Goal: Information Seeking & Learning: Learn about a topic

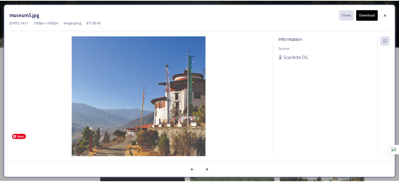
scroll to position [96, 0]
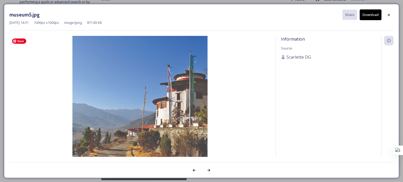
click at [130, 98] on img at bounding box center [139, 103] width 261 height 135
click at [389, 17] on div at bounding box center [388, 14] width 9 height 9
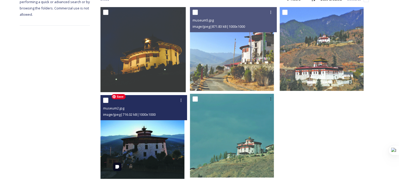
click at [139, 138] on img at bounding box center [143, 137] width 84 height 84
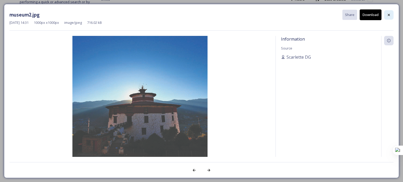
click at [387, 13] on icon at bounding box center [389, 15] width 4 height 4
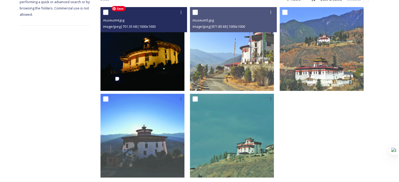
click at [163, 63] on img at bounding box center [143, 49] width 84 height 84
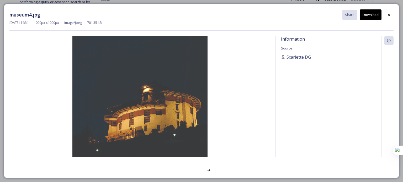
drag, startPoint x: 389, startPoint y: 13, endPoint x: 377, endPoint y: 15, distance: 11.6
click at [388, 13] on icon at bounding box center [389, 15] width 4 height 4
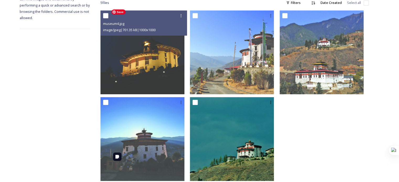
scroll to position [99, 0]
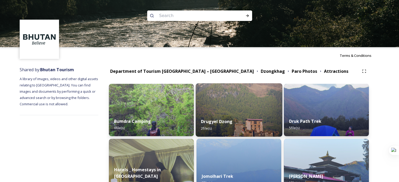
scroll to position [96, 0]
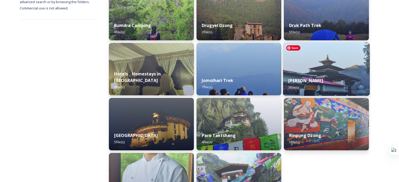
click at [330, 69] on img at bounding box center [326, 70] width 87 height 54
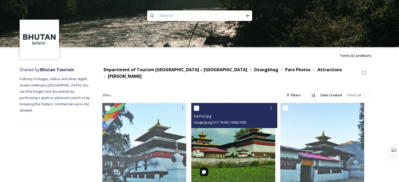
scroll to position [13, 0]
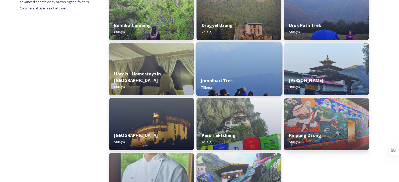
scroll to position [151, 0]
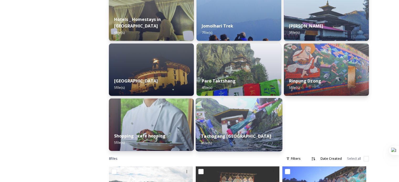
click at [242, 133] on div "Tachogang Lhakhang Bridge 4 file(s)" at bounding box center [238, 140] width 87 height 24
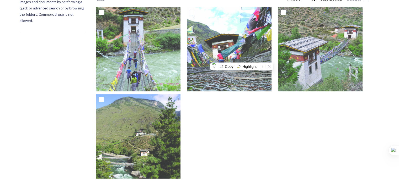
scroll to position [104, 0]
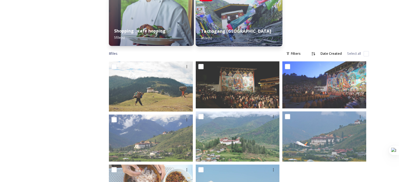
scroll to position [297, 0]
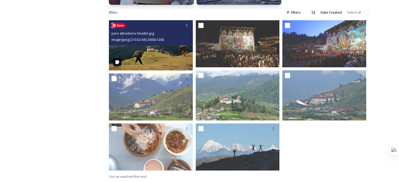
click at [156, 59] on img at bounding box center [151, 45] width 84 height 50
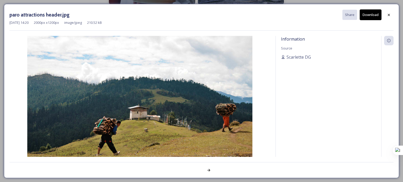
click at [387, 16] on icon at bounding box center [389, 15] width 4 height 4
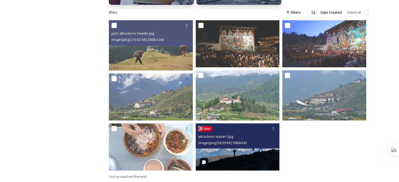
click at [254, 158] on img at bounding box center [238, 147] width 84 height 47
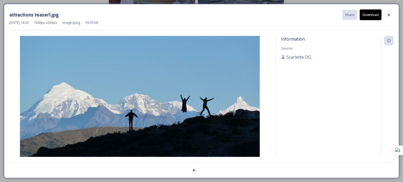
click at [388, 15] on icon at bounding box center [389, 15] width 4 height 4
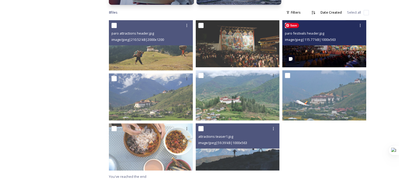
click at [324, 45] on div "paro festivals header.jpg image/jpeg | 115.77 kB | 1000 x 563" at bounding box center [324, 32] width 84 height 25
click at [321, 52] on img at bounding box center [324, 43] width 84 height 47
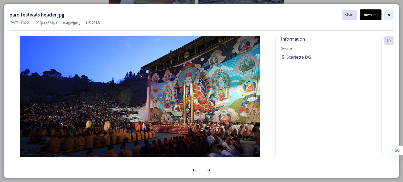
click at [388, 15] on icon at bounding box center [389, 15] width 4 height 4
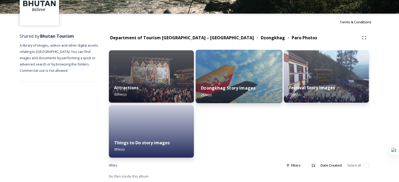
scroll to position [34, 0]
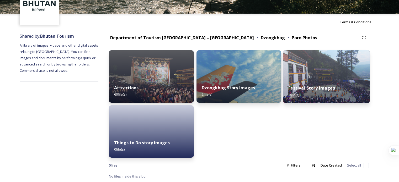
click at [319, 88] on strong "Festival Story Images" at bounding box center [312, 88] width 46 height 6
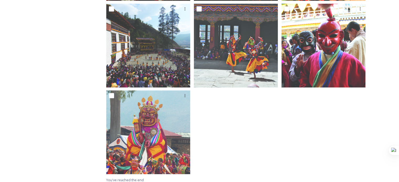
scroll to position [90, 0]
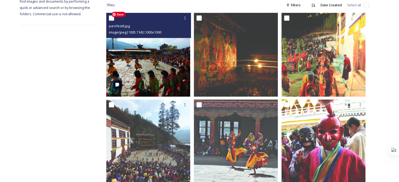
click at [173, 61] on img at bounding box center [148, 55] width 84 height 84
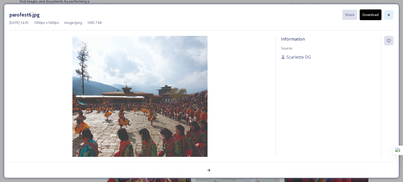
click at [390, 17] on div at bounding box center [388, 14] width 9 height 9
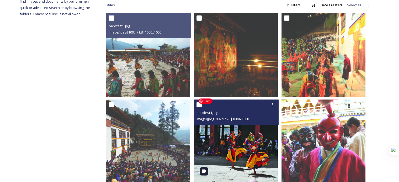
click at [233, 161] on img at bounding box center [236, 142] width 84 height 84
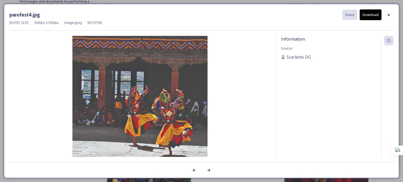
click at [387, 14] on icon at bounding box center [389, 15] width 4 height 4
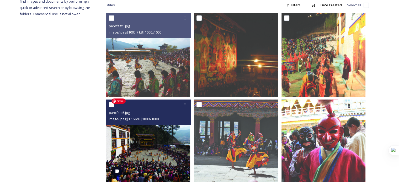
click at [153, 132] on img at bounding box center [148, 142] width 84 height 84
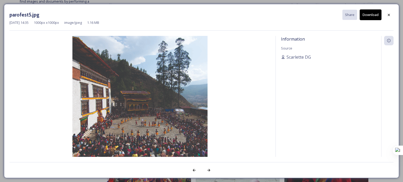
drag, startPoint x: 389, startPoint y: 13, endPoint x: 88, endPoint y: 70, distance: 306.8
click at [387, 14] on icon at bounding box center [389, 15] width 4 height 4
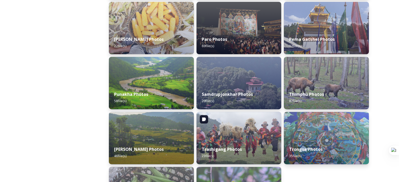
scroll to position [254, 0]
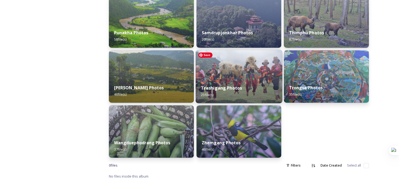
click at [252, 76] on img at bounding box center [238, 77] width 87 height 54
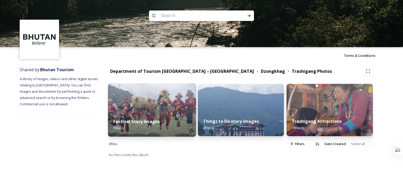
click at [134, 116] on div "Festival Story Images 1 file(s)" at bounding box center [152, 125] width 88 height 24
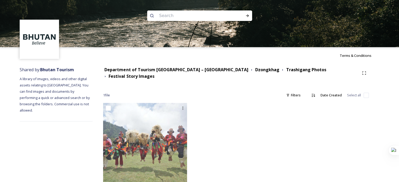
scroll to position [13, 0]
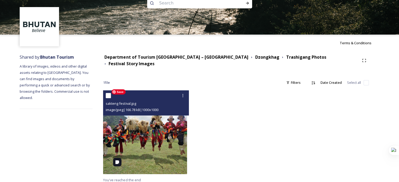
click at [163, 143] on img at bounding box center [145, 133] width 84 height 84
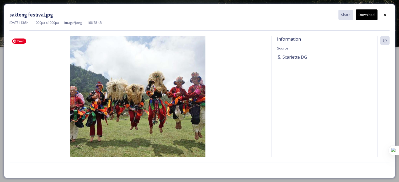
scroll to position [0, 0]
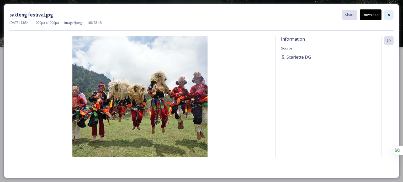
click at [388, 14] on icon at bounding box center [389, 15] width 4 height 4
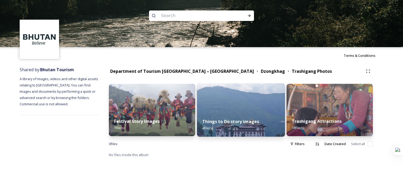
click at [237, 113] on div "Things to Do story images 4 file(s)" at bounding box center [241, 125] width 88 height 24
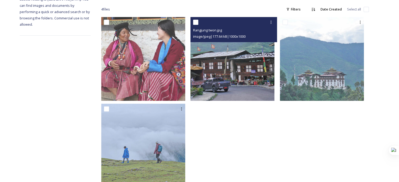
scroll to position [96, 0]
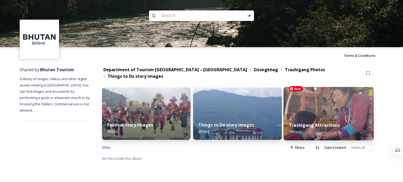
click at [336, 103] on img at bounding box center [328, 114] width 90 height 54
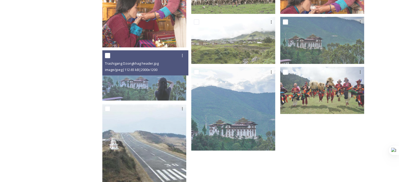
scroll to position [192, 0]
